Goal: Information Seeking & Learning: Learn about a topic

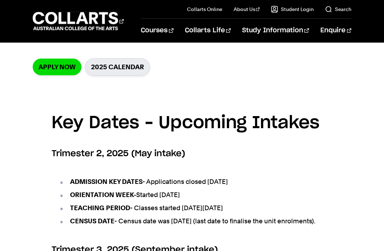
scroll to position [208, 0]
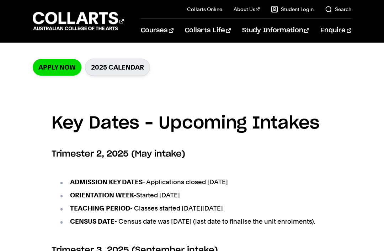
click at [121, 65] on link "2025 Calendar" at bounding box center [117, 67] width 65 height 17
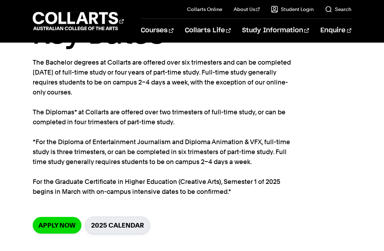
scroll to position [0, 0]
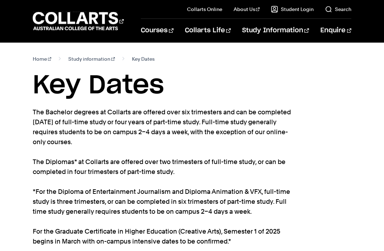
click at [39, 59] on link "Home" at bounding box center [42, 59] width 19 height 10
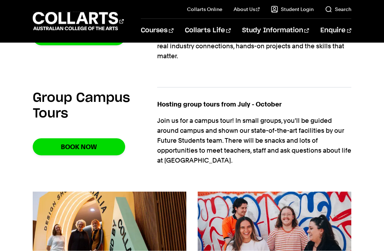
scroll to position [695, 0]
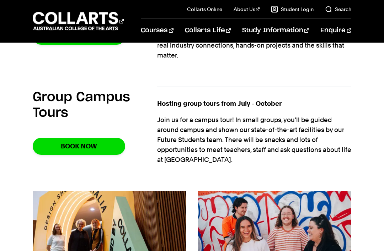
click at [89, 141] on link "Book Now" at bounding box center [79, 146] width 92 height 17
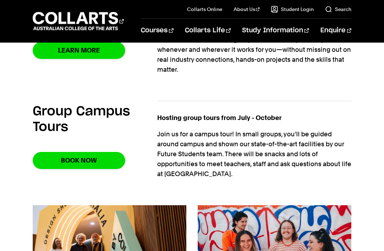
scroll to position [680, 0]
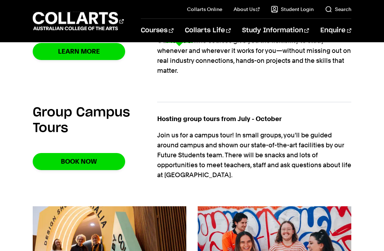
click at [60, 129] on link "Interior Design" at bounding box center [69, 131] width 72 height 9
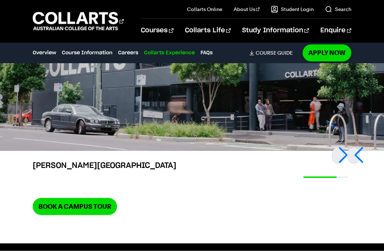
scroll to position [1674, 0]
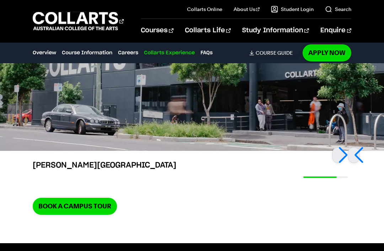
click at [360, 148] on div at bounding box center [354, 156] width 12 height 16
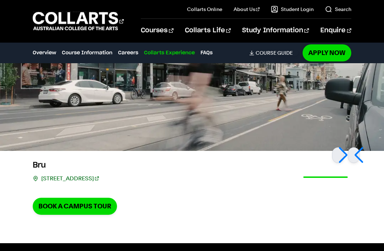
click at [360, 148] on div at bounding box center [354, 156] width 12 height 16
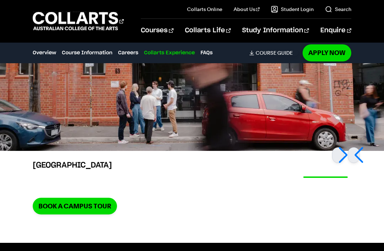
click at [357, 148] on div at bounding box center [354, 156] width 12 height 16
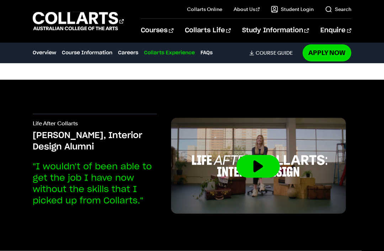
scroll to position [1836, 0]
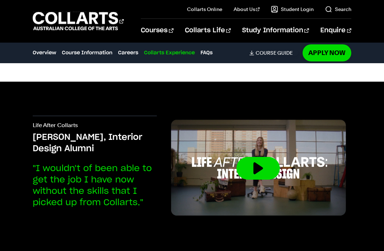
click at [267, 157] on button at bounding box center [257, 168] width 43 height 23
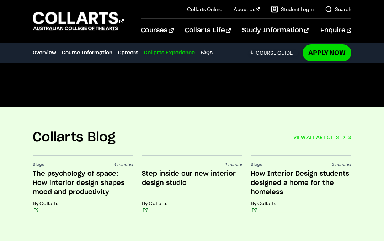
scroll to position [1991, 0]
click at [167, 169] on h3 "Step inside our new interior design studio" at bounding box center [192, 183] width 101 height 28
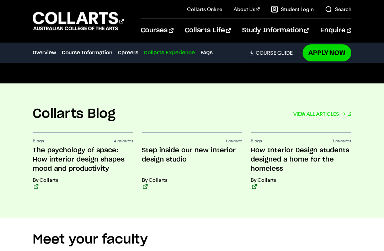
click at [276, 146] on h3 "How Interior Design students designed a home for the homeless" at bounding box center [301, 160] width 101 height 28
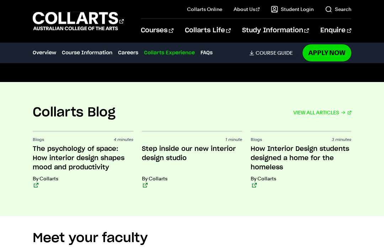
scroll to position [2016, 0]
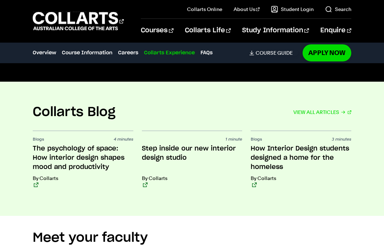
click at [85, 144] on h3 "The psychology of space: How interior design shapes mood and productivity" at bounding box center [83, 158] width 101 height 28
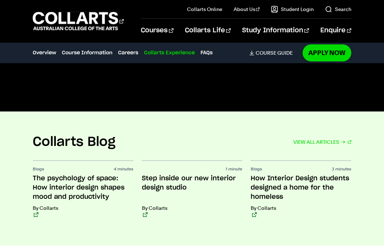
scroll to position [1983, 0]
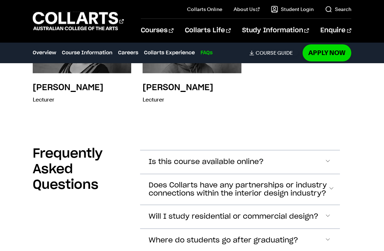
click at [330, 158] on span "Accordion Section" at bounding box center [327, 162] width 7 height 9
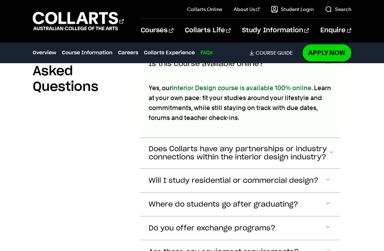
scroll to position [2463, 0]
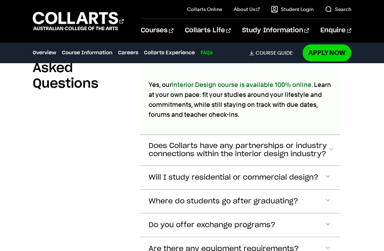
click at [329, 66] on span "Accordion Section" at bounding box center [327, 61] width 7 height 9
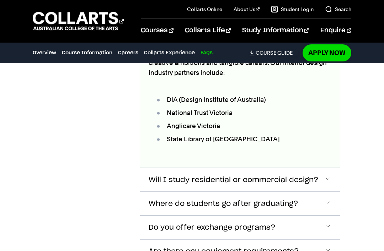
scroll to position [2598, 0]
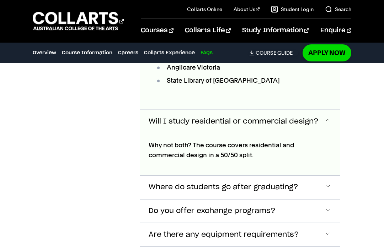
scroll to position [2658, 0]
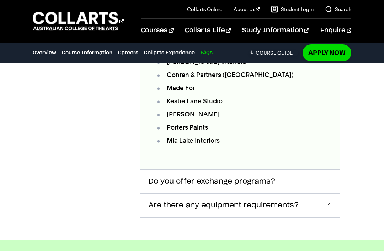
scroll to position [2943, 0]
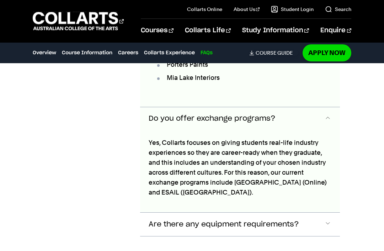
scroll to position [2969, 0]
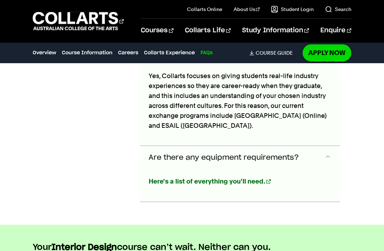
scroll to position [3038, 0]
click at [217, 178] on strong "Here's a list of everything you'll need." at bounding box center [207, 181] width 117 height 7
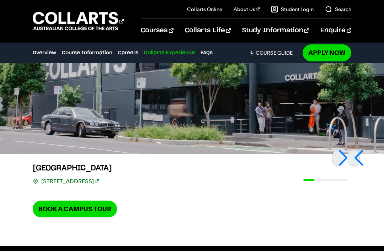
scroll to position [1690, 0]
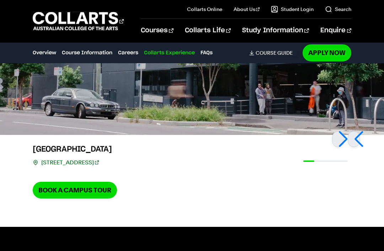
click at [69, 182] on link "Book a Campus Tour" at bounding box center [75, 190] width 84 height 17
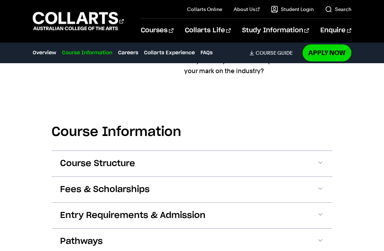
click at [323, 159] on span at bounding box center [320, 163] width 7 height 9
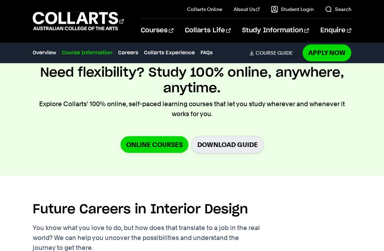
scroll to position [1561, 0]
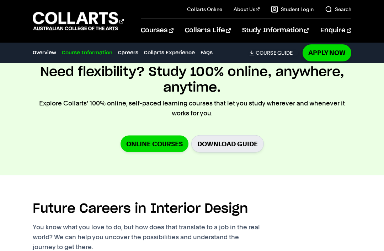
click at [227, 135] on link "Download Guide" at bounding box center [227, 143] width 73 height 17
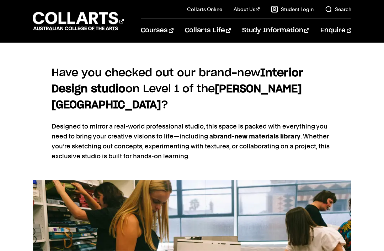
scroll to position [302, 0]
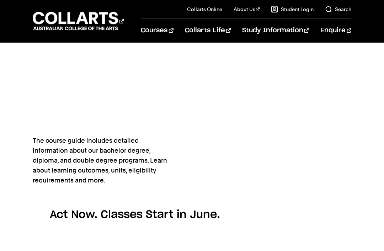
scroll to position [364, 0]
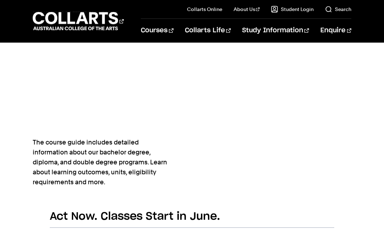
click at [98, 14] on 1 "Go to homepage" at bounding box center [76, 21] width 86 height 18
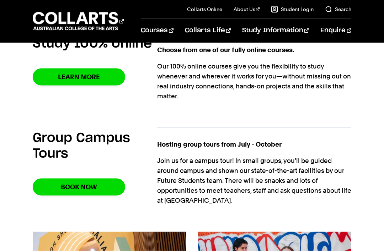
scroll to position [655, 0]
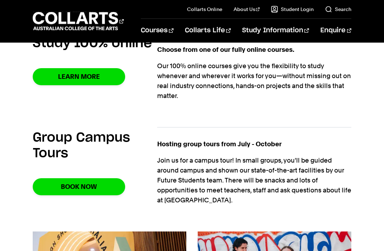
click at [73, 186] on link "Book Now" at bounding box center [79, 186] width 92 height 17
